Goal: Information Seeking & Learning: Learn about a topic

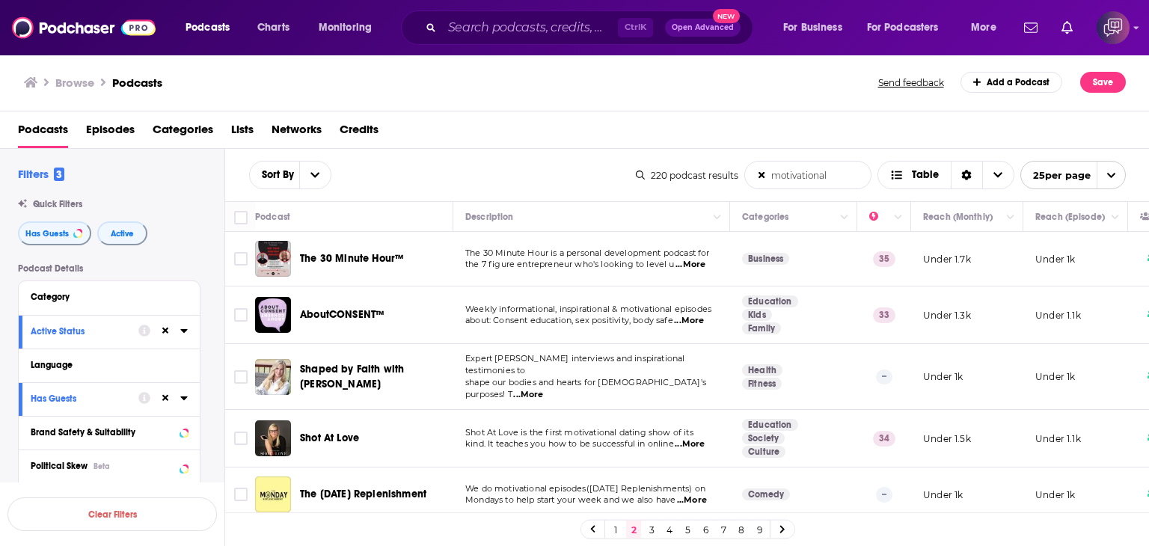
click at [835, 177] on input "motivational" at bounding box center [808, 175] width 126 height 27
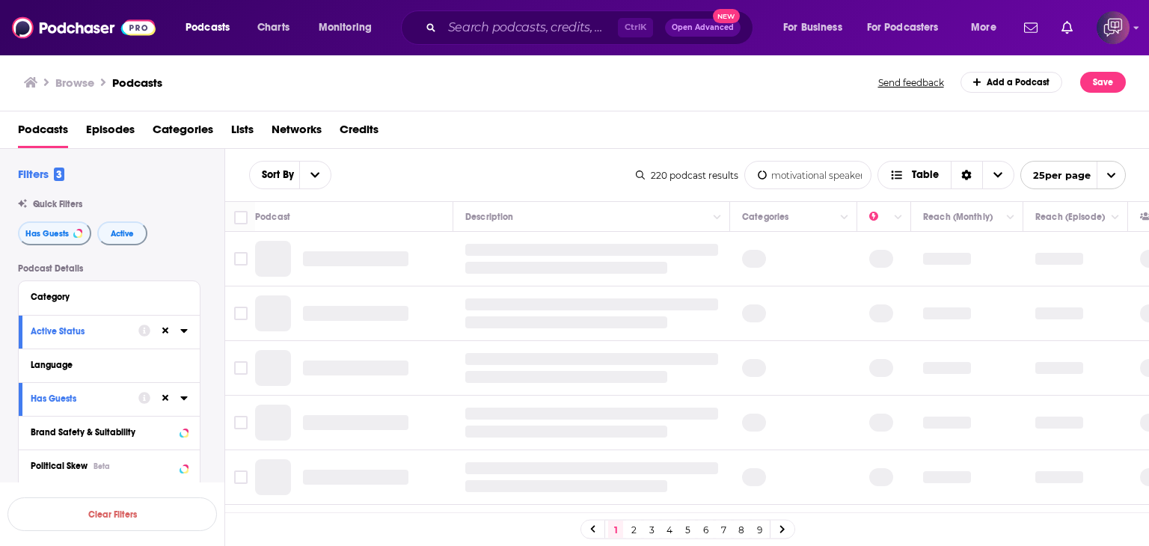
type input "motivational speaker"
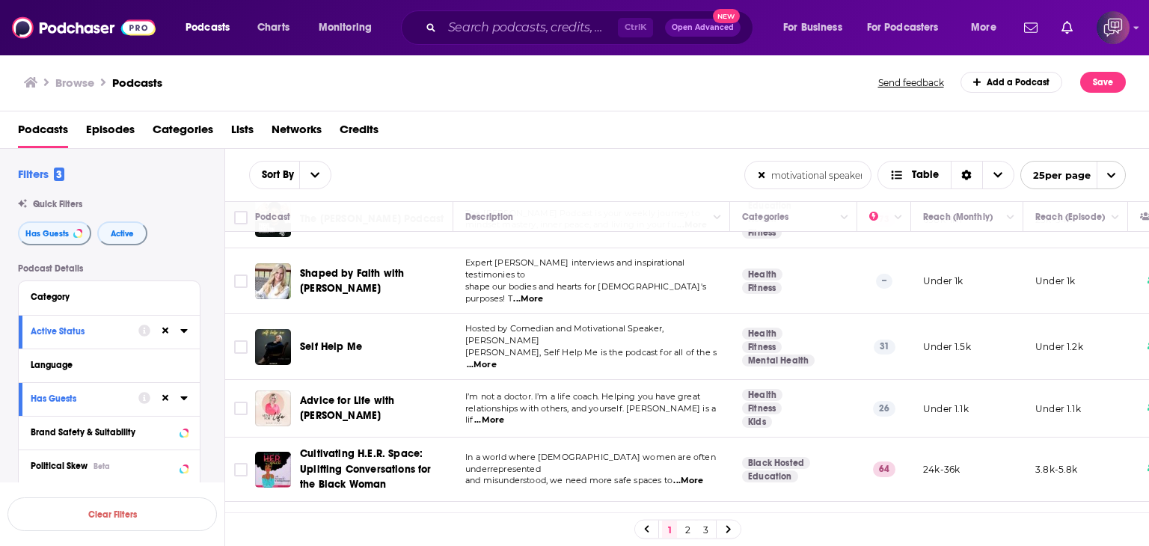
click at [497, 359] on span "...More" at bounding box center [482, 365] width 30 height 12
drag, startPoint x: 292, startPoint y: 302, endPoint x: 382, endPoint y: 302, distance: 90.5
click at [382, 329] on div "Self Help Me" at bounding box center [355, 347] width 201 height 36
copy div "Self Help Me"
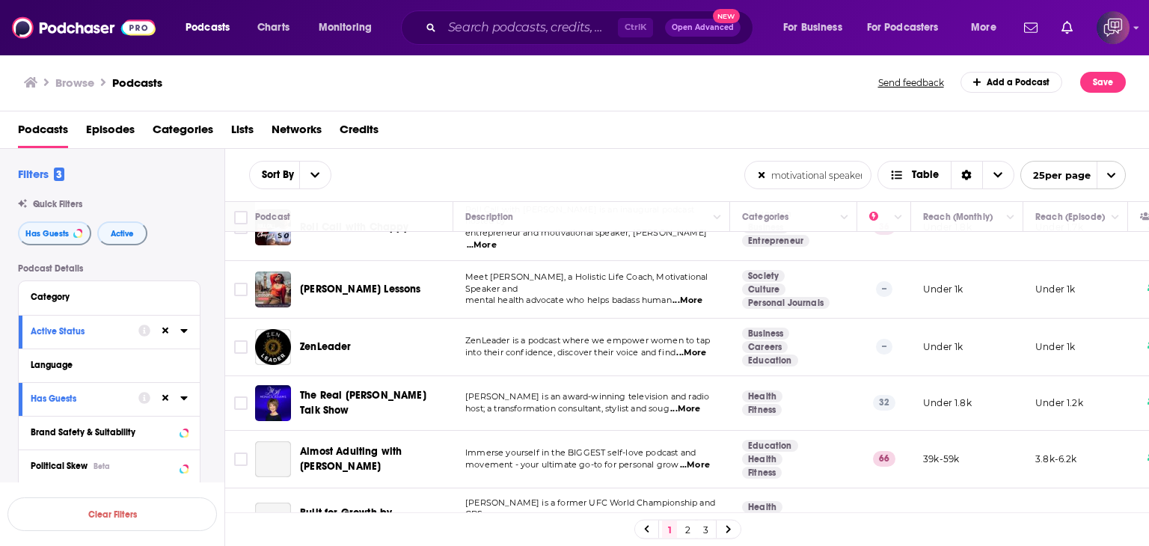
scroll to position [524, 0]
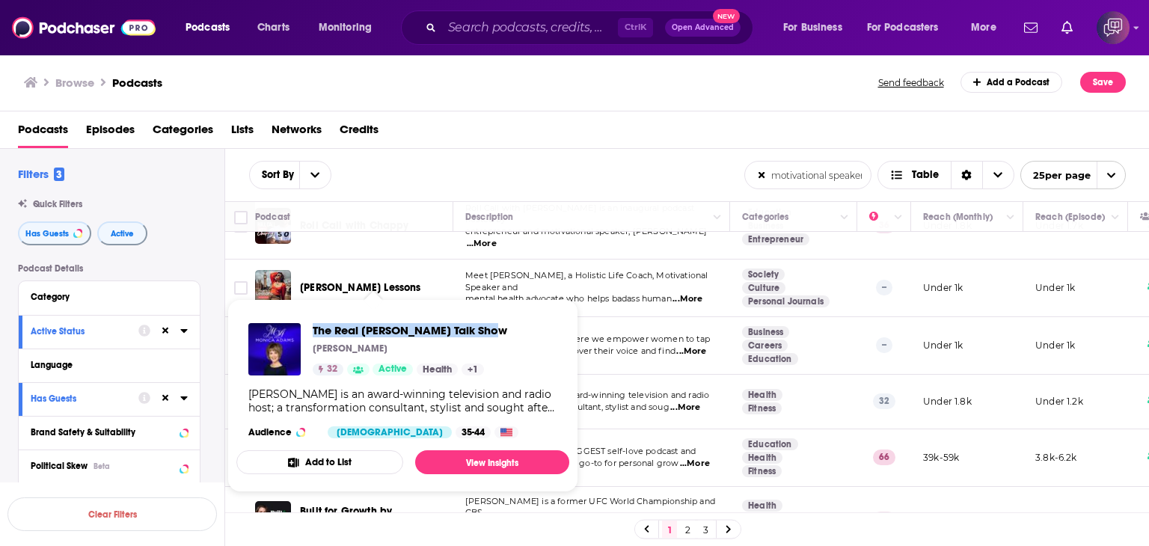
drag, startPoint x: 308, startPoint y: 316, endPoint x: 507, endPoint y: 315, distance: 198.3
click at [507, 315] on div "The Real [PERSON_NAME] Talk Show [PERSON_NAME] 32 Active Health + 1 [PERSON_NAM…" at bounding box center [402, 380] width 333 height 139
copy span "The Real [PERSON_NAME] Talk Show"
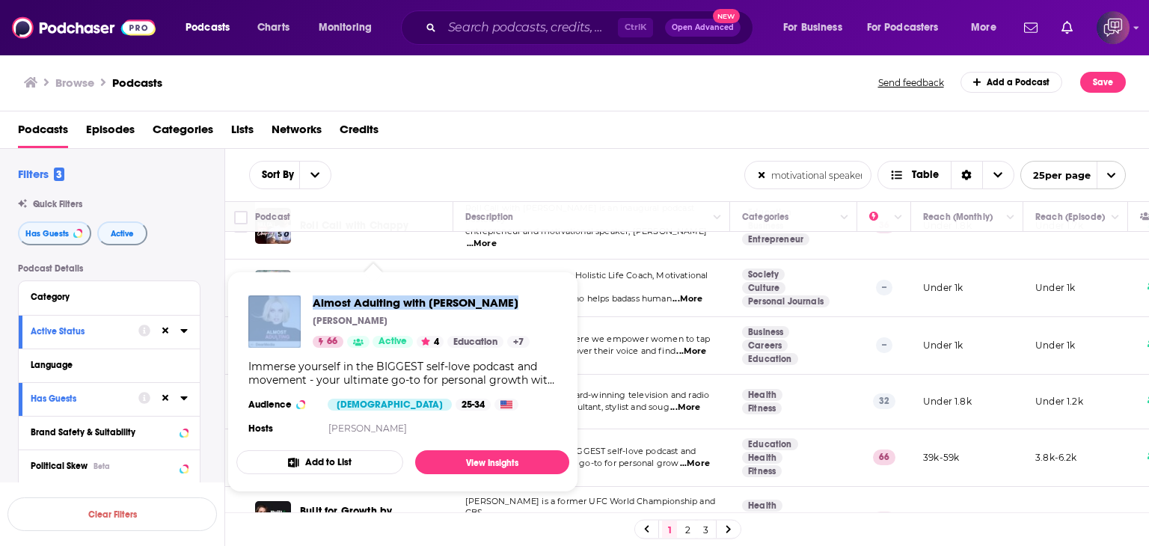
drag, startPoint x: 308, startPoint y: 290, endPoint x: 503, endPoint y: 292, distance: 195.3
click at [503, 292] on div "Almost Adulting with [PERSON_NAME] [PERSON_NAME] 66 Active 4 Education + 7 Imme…" at bounding box center [402, 367] width 333 height 167
click at [315, 285] on div "Almost Adulting with [PERSON_NAME] [PERSON_NAME] 66 Active 4 Education + 7 Imme…" at bounding box center [402, 367] width 333 height 167
drag, startPoint x: 311, startPoint y: 287, endPoint x: 521, endPoint y: 286, distance: 209.5
click at [521, 286] on div "Almost Adulting with [PERSON_NAME] [PERSON_NAME] 66 Active 4 Education + 7 Imme…" at bounding box center [402, 367] width 333 height 167
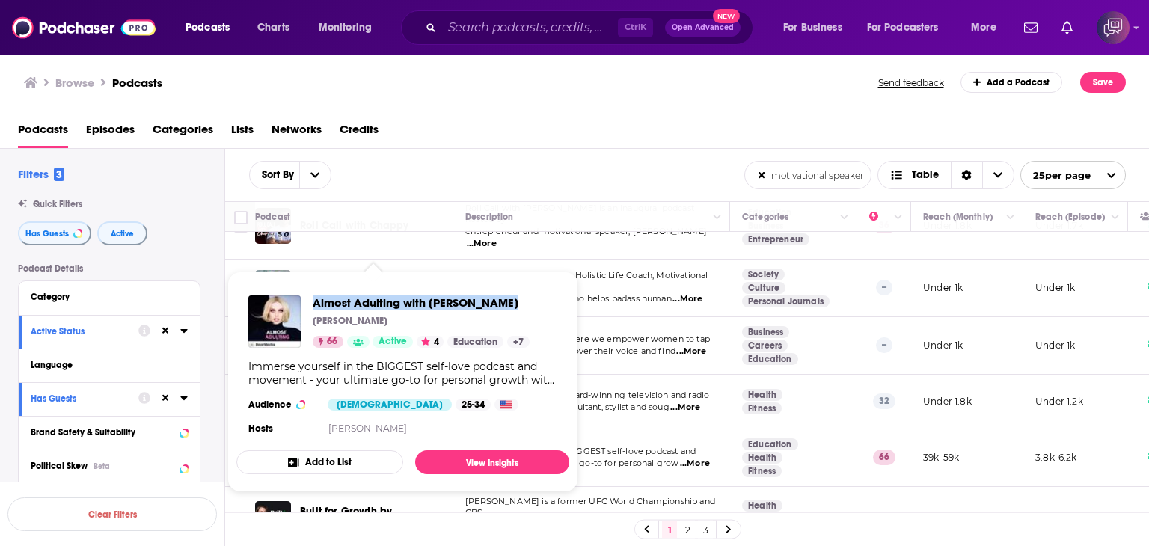
copy span "Almost Adulting with [PERSON_NAME]"
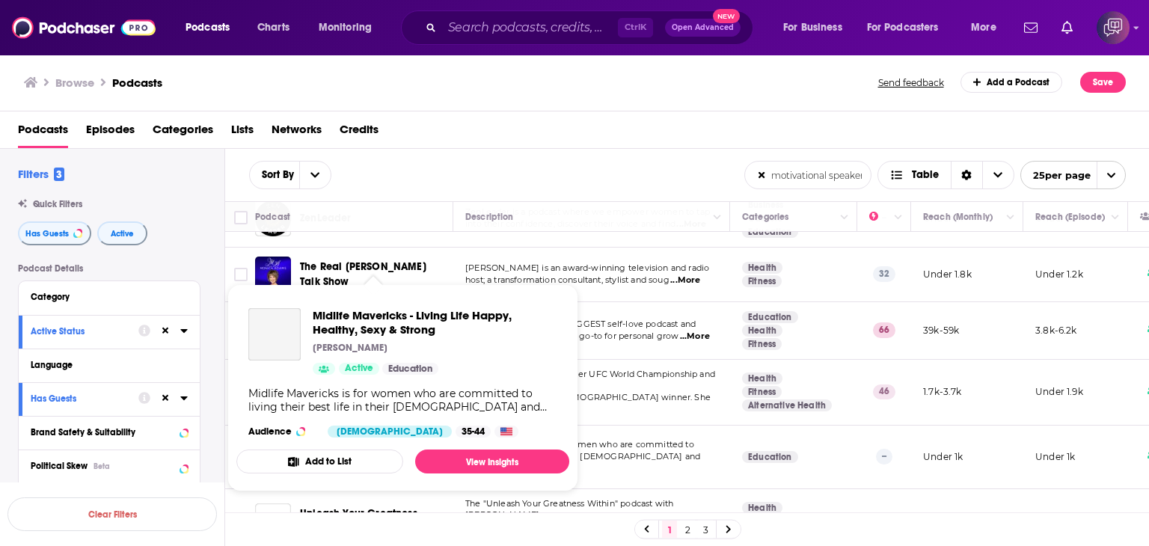
scroll to position [674, 0]
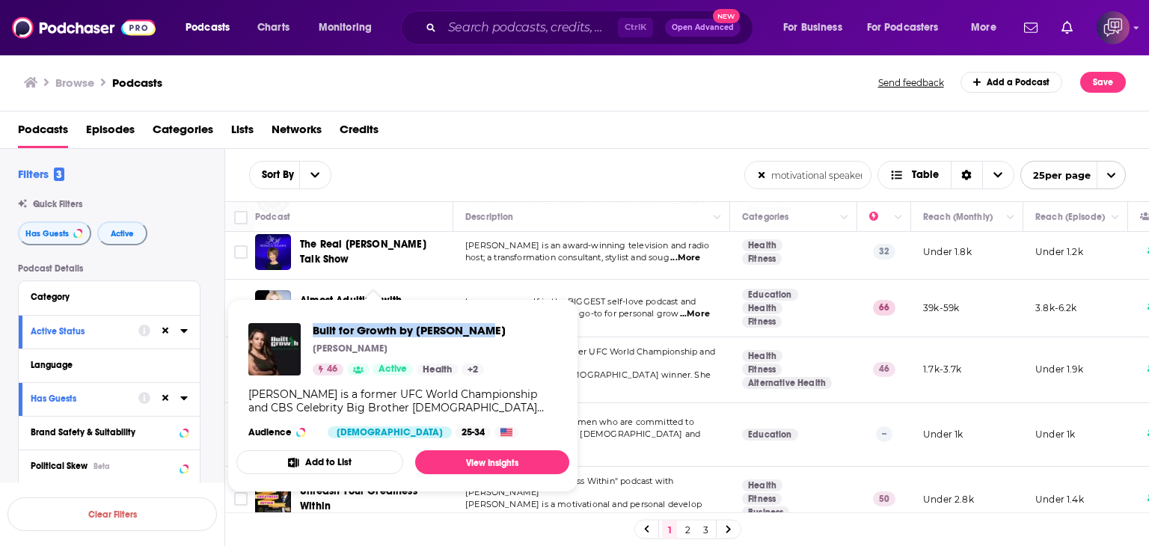
drag, startPoint x: 309, startPoint y: 318, endPoint x: 489, endPoint y: 314, distance: 179.7
click at [489, 314] on div "Built for Growth by [PERSON_NAME] [PERSON_NAME] 46 Active Health + 2 [PERSON_NA…" at bounding box center [402, 380] width 333 height 139
copy span "Built for Growth by [PERSON_NAME]"
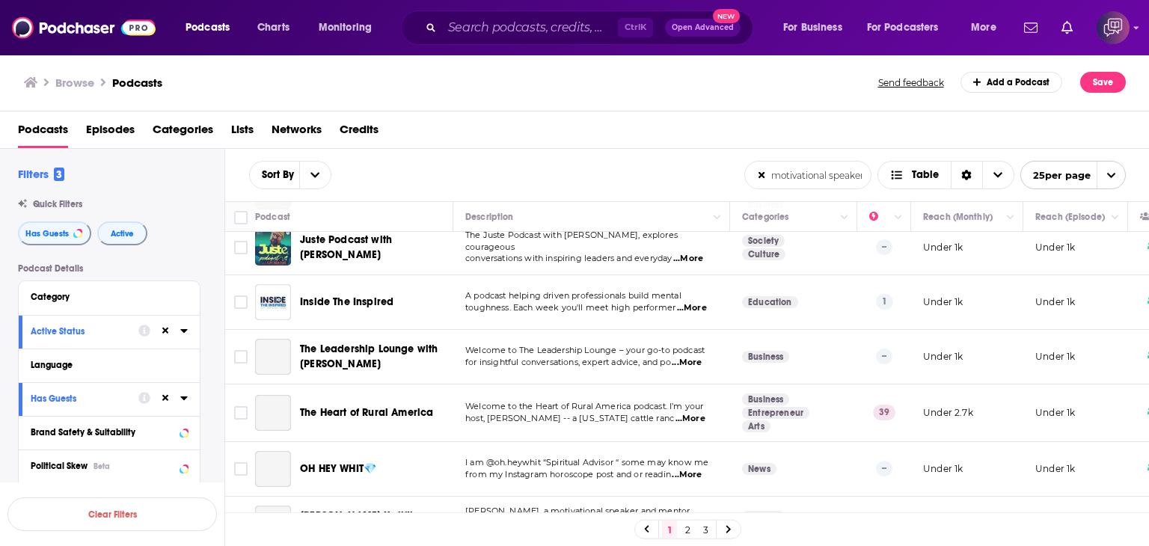
scroll to position [1188, 0]
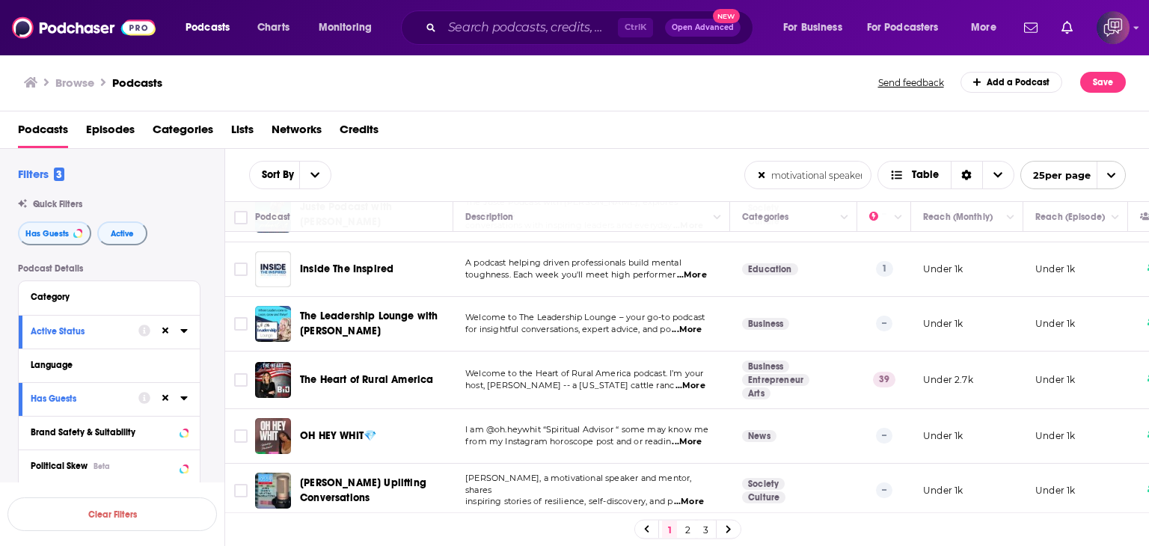
click at [301, 529] on div "The Queen of Pep Talks" at bounding box center [378, 547] width 156 height 36
drag, startPoint x: 300, startPoint y: 466, endPoint x: 425, endPoint y: 465, distance: 125.0
click at [425, 529] on div "The Queen of Pep Talks" at bounding box center [378, 547] width 156 height 36
copy span "The Queen of Pep Talks"
click at [690, 528] on link "2" at bounding box center [687, 530] width 15 height 18
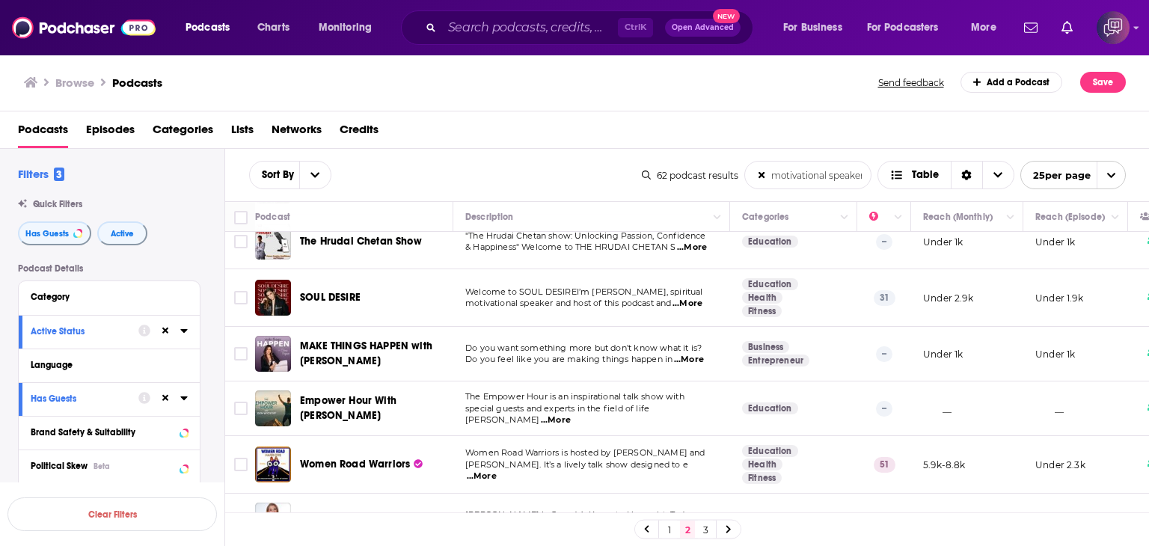
scroll to position [150, 0]
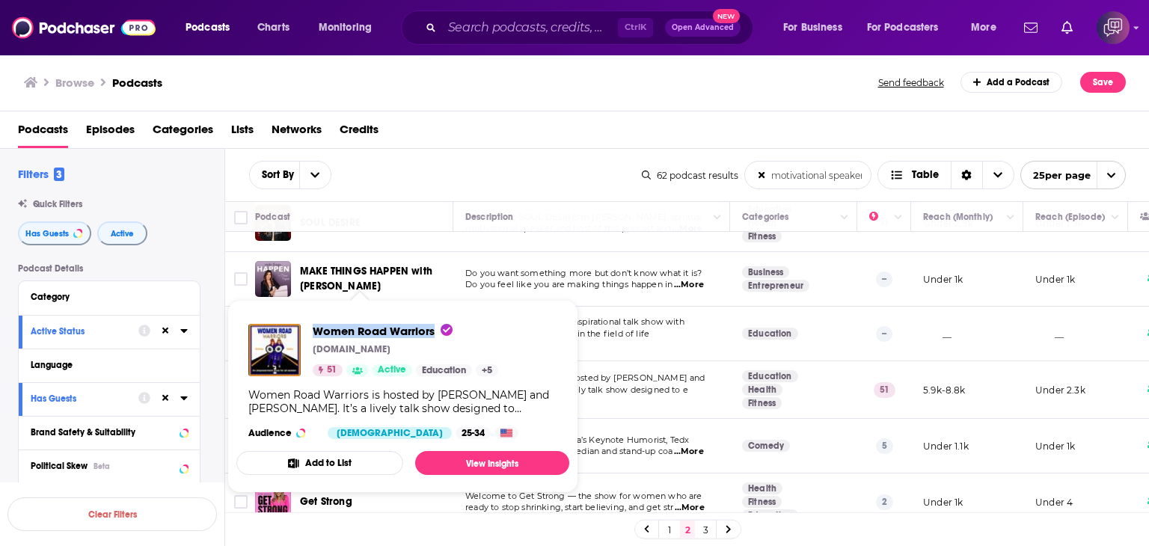
drag, startPoint x: 319, startPoint y: 317, endPoint x: 433, endPoint y: 317, distance: 114.5
click at [433, 317] on div "Women Road Warriors [DOMAIN_NAME] 51 Active Education + 5 Women Road Warriors i…" at bounding box center [402, 381] width 333 height 139
click at [430, 73] on div "Browse Podcasts" at bounding box center [452, 82] width 856 height 21
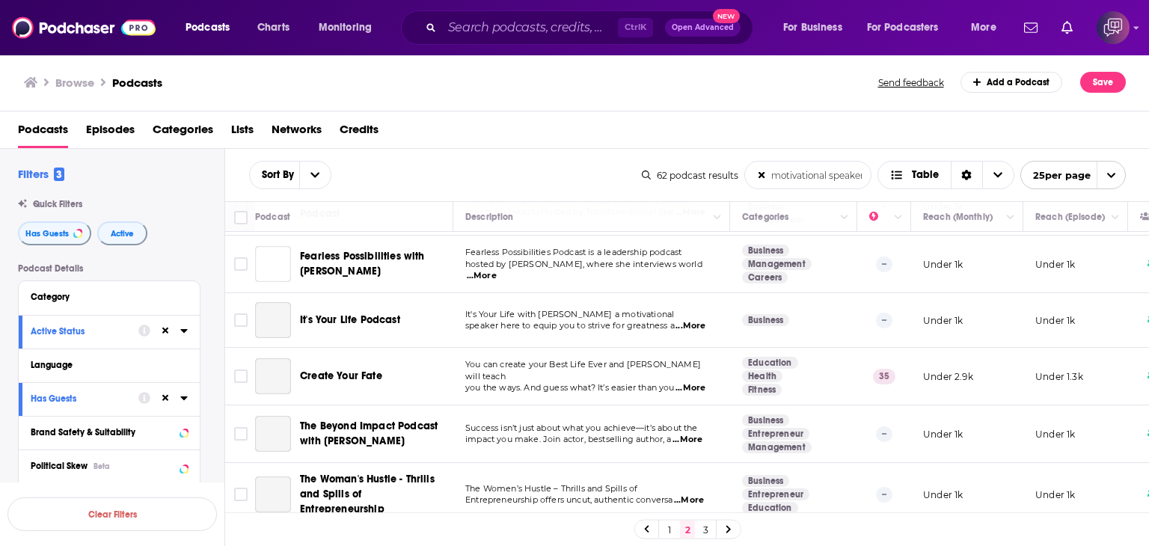
scroll to position [674, 0]
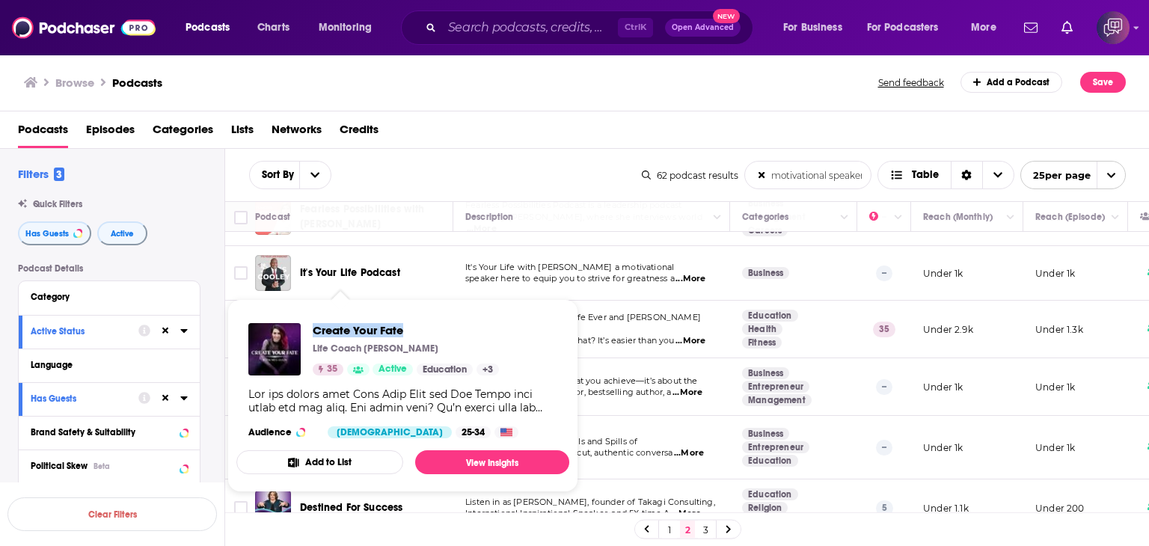
drag, startPoint x: 311, startPoint y: 313, endPoint x: 415, endPoint y: 315, distance: 104.8
click at [415, 315] on div "Create Your Fate Life Coach [PERSON_NAME] 35 Active Education + 3 Audience [DEM…" at bounding box center [402, 380] width 333 height 139
copy span "Create Your Fate"
